Goal: Contribute content: Add original content to the website for others to see

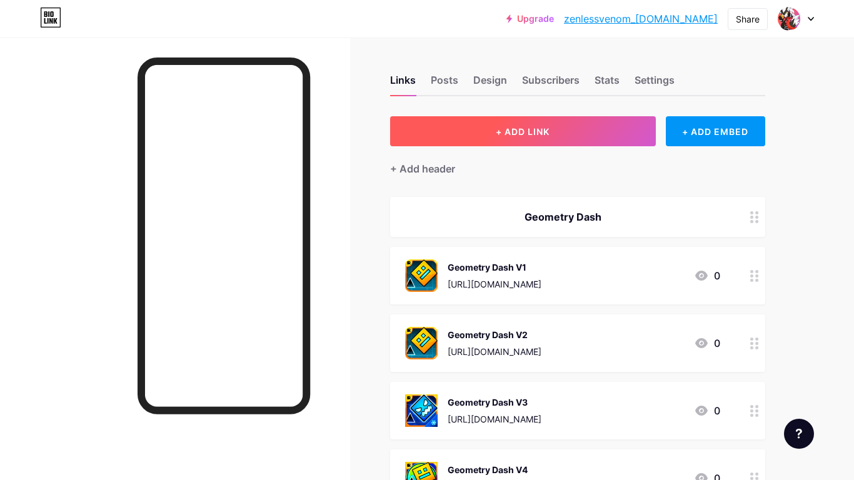
click at [558, 126] on button "+ ADD LINK" at bounding box center [523, 131] width 266 height 30
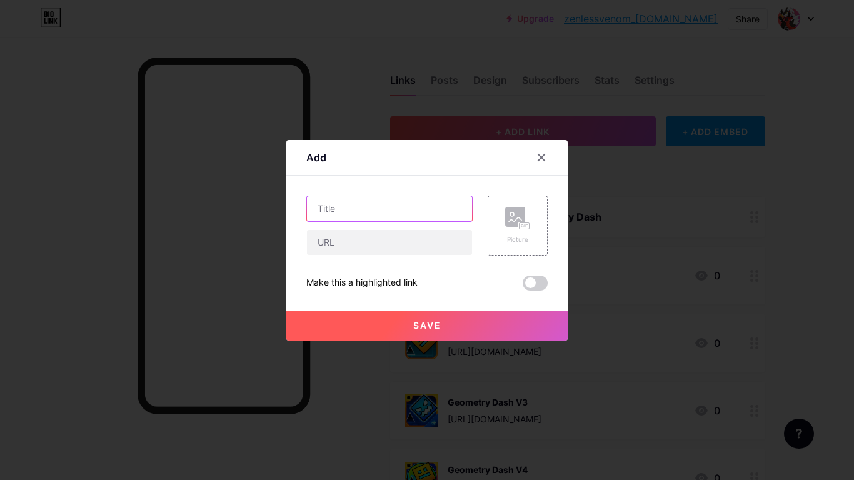
click at [330, 212] on input "text" at bounding box center [389, 208] width 165 height 25
type input "D"
type input "Shuttle"
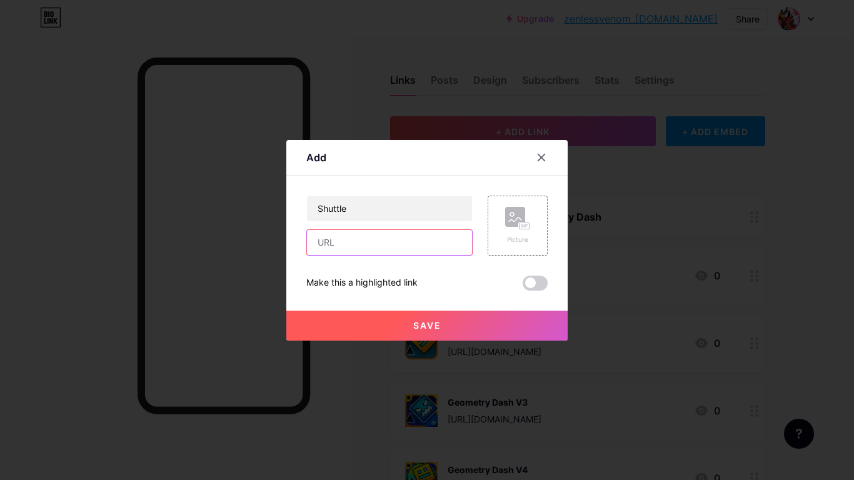
click at [419, 233] on input "text" at bounding box center [389, 242] width 165 height 25
paste input "[URL][DOMAIN_NAME]"
type input "[URL][DOMAIN_NAME]"
click at [523, 214] on rect at bounding box center [515, 217] width 20 height 20
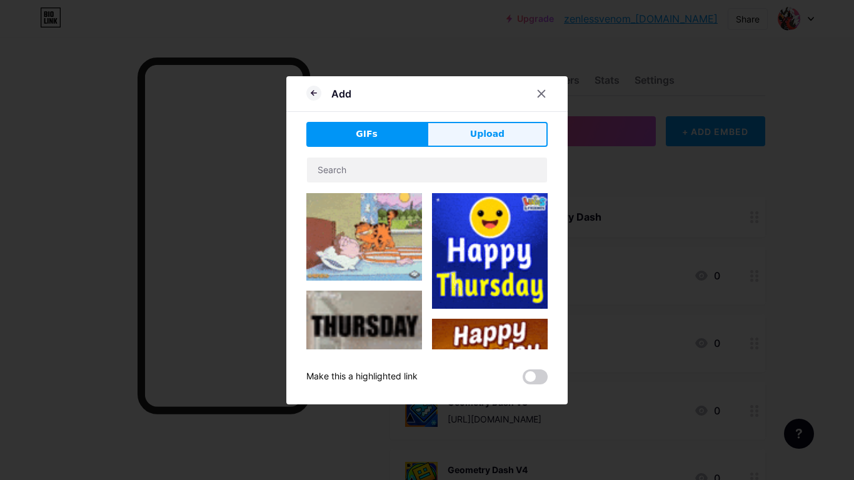
click at [474, 131] on span "Upload" at bounding box center [487, 133] width 34 height 13
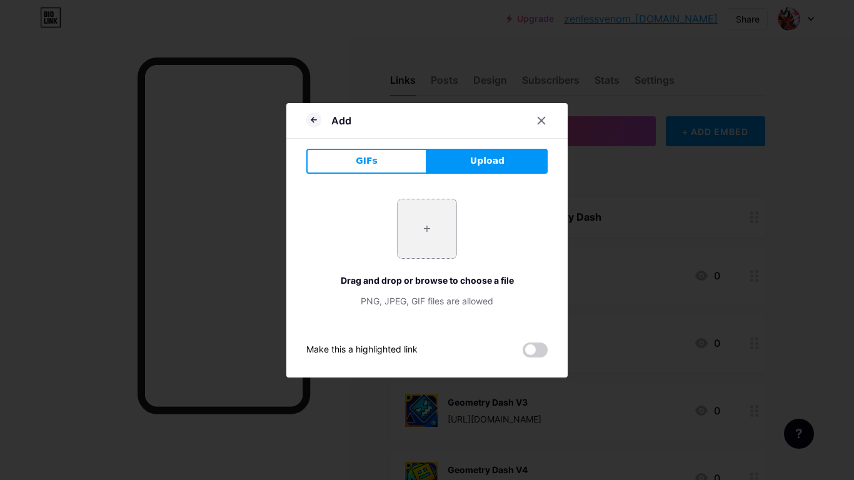
click at [421, 234] on input "file" at bounding box center [426, 228] width 59 height 59
type input "C:\fakepath\117482007.png"
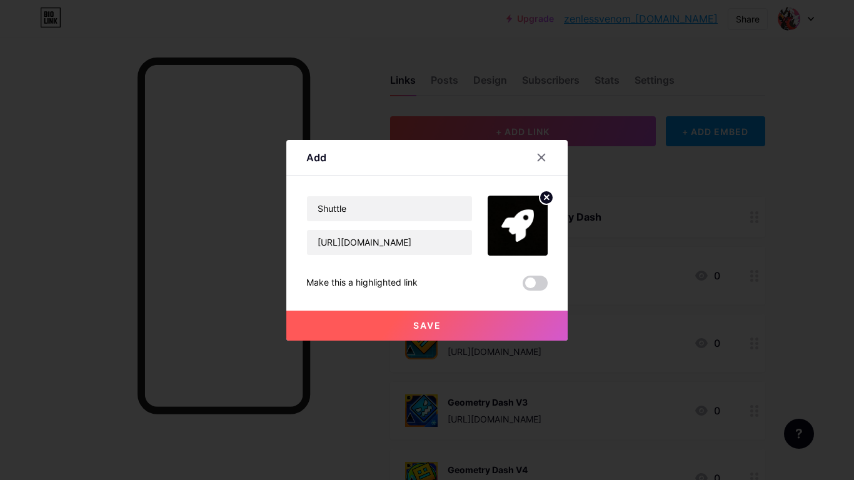
click at [372, 322] on button "Save" at bounding box center [426, 326] width 281 height 30
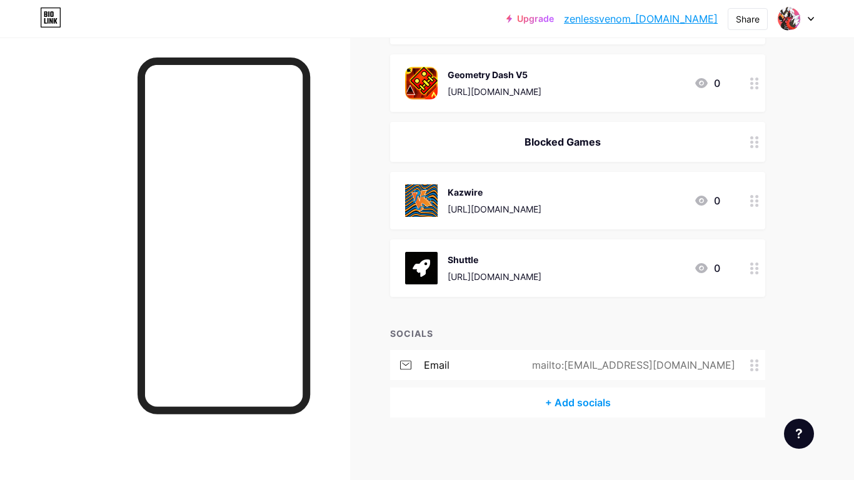
scroll to position [0, 0]
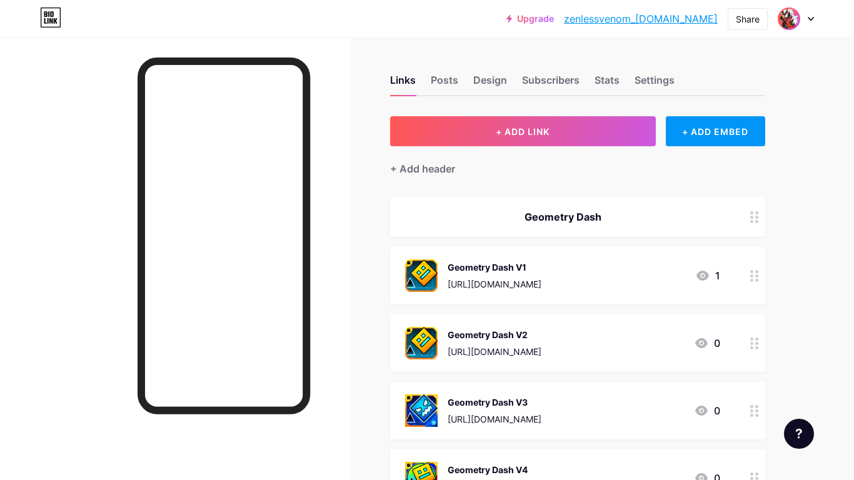
click at [781, 25] on img at bounding box center [789, 19] width 20 height 20
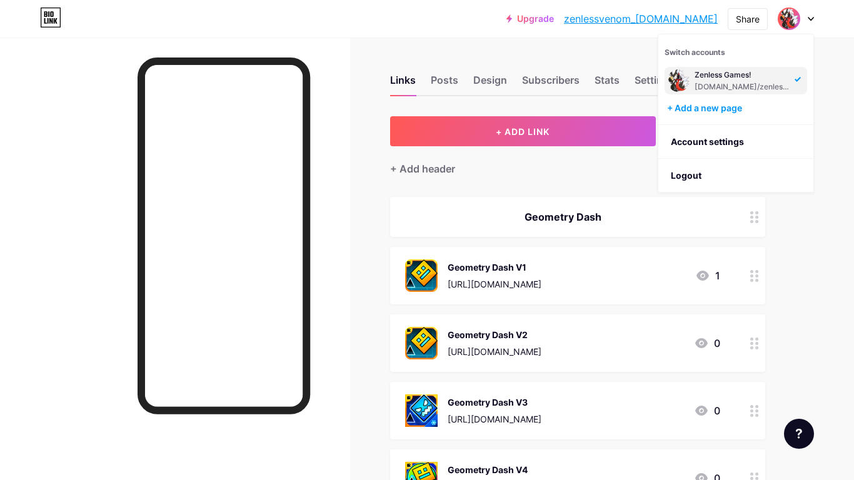
click at [781, 25] on img at bounding box center [789, 19] width 20 height 20
